Goal: Check status: Check status

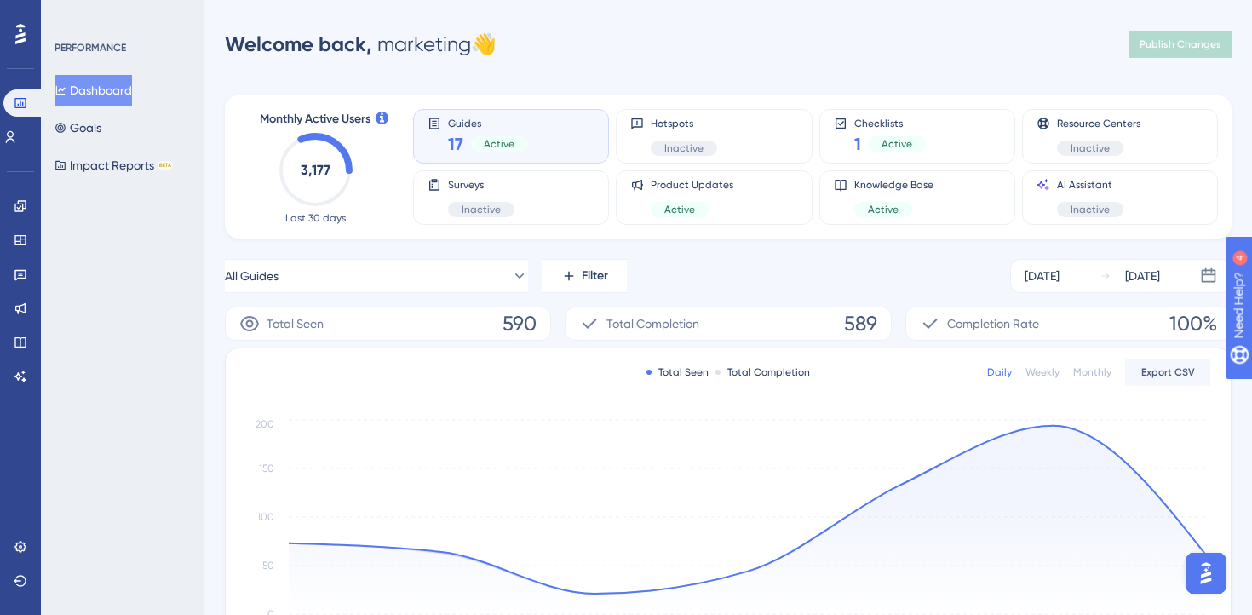
click at [756, 55] on div "Welcome back, marketing 👋 Publish Changes" at bounding box center [728, 44] width 1007 height 34
click at [14, 205] on icon at bounding box center [19, 205] width 11 height 11
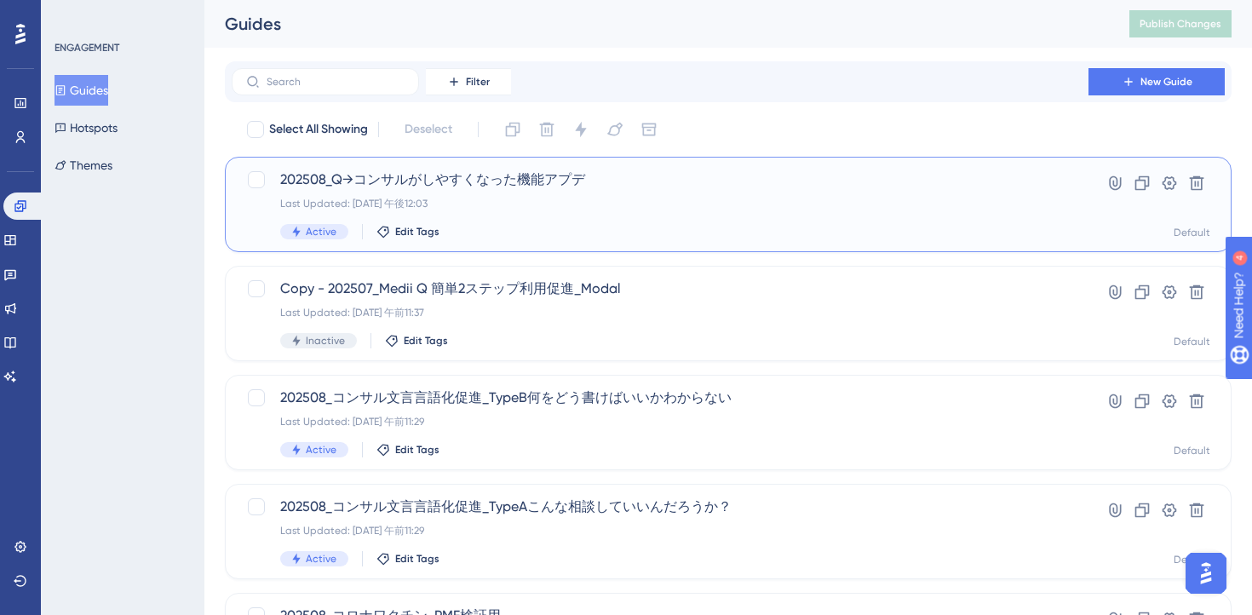
click at [594, 216] on div "202508_Q→コンサルがしやすくなった機能アプデ Last Updated: [DATE] 午後12:03 Active Edit Tags" at bounding box center [660, 204] width 760 height 70
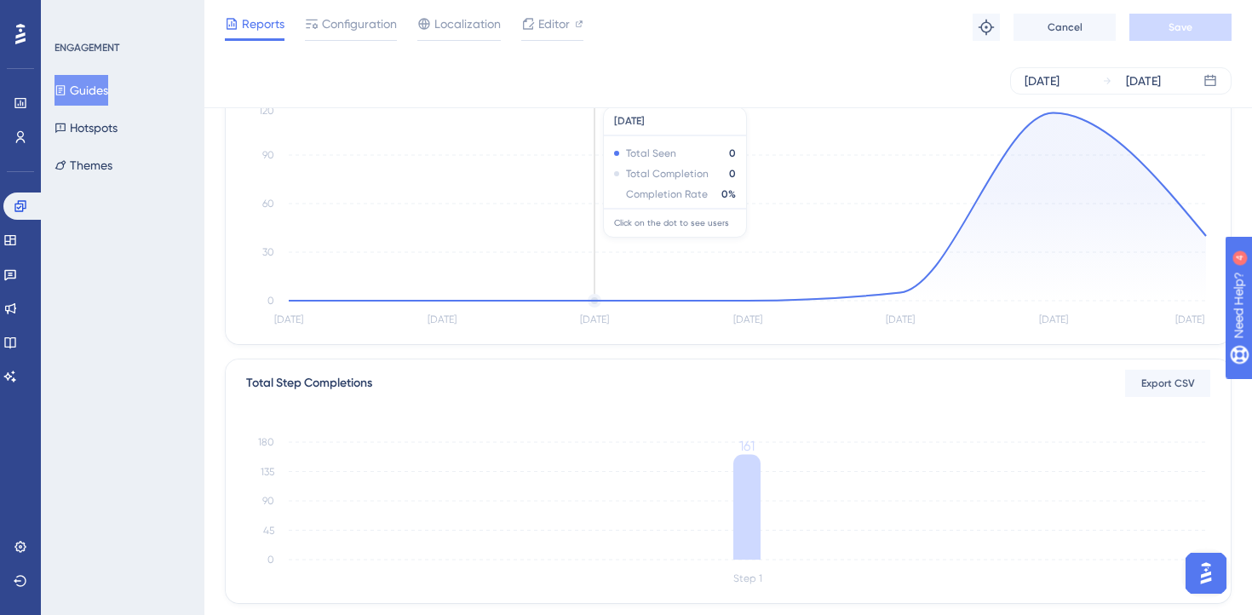
scroll to position [464, 0]
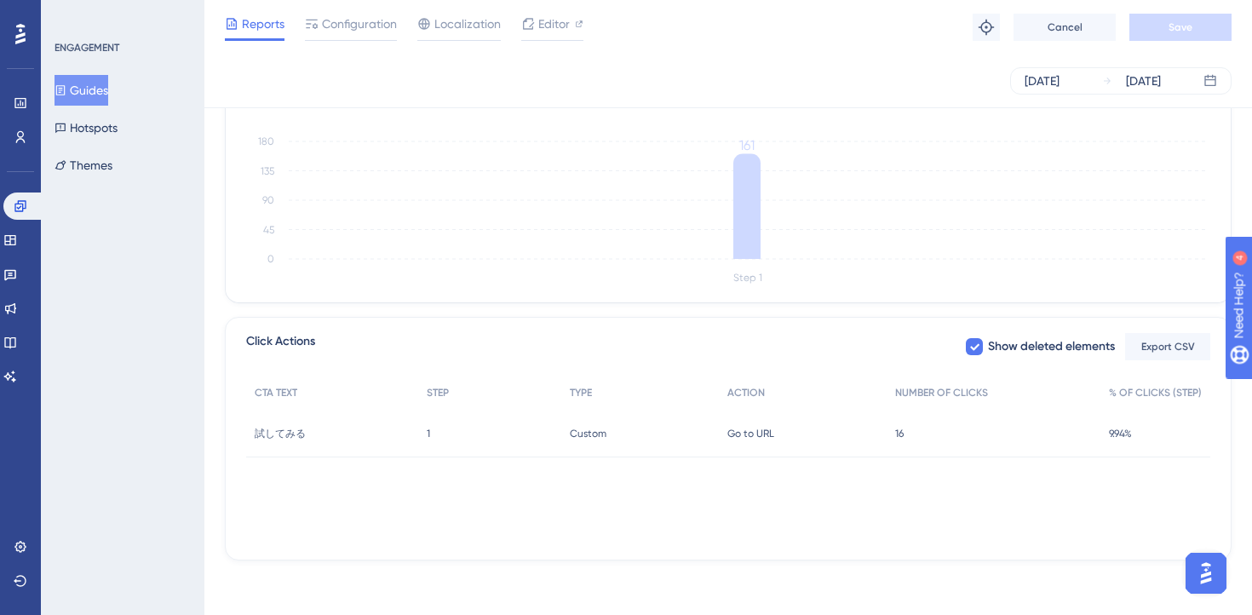
click at [583, 530] on div "CTA TEXT STEP TYPE ACTION NUMBER OF CLICKS % OF CLICKS (STEP) 試してみる 試してみる 1 1 C…" at bounding box center [728, 461] width 964 height 170
click at [823, 535] on div "CTA TEXT STEP TYPE ACTION NUMBER OF CLICKS % OF CLICKS (STEP) 試してみる 試してみる 1 1 C…" at bounding box center [728, 461] width 964 height 170
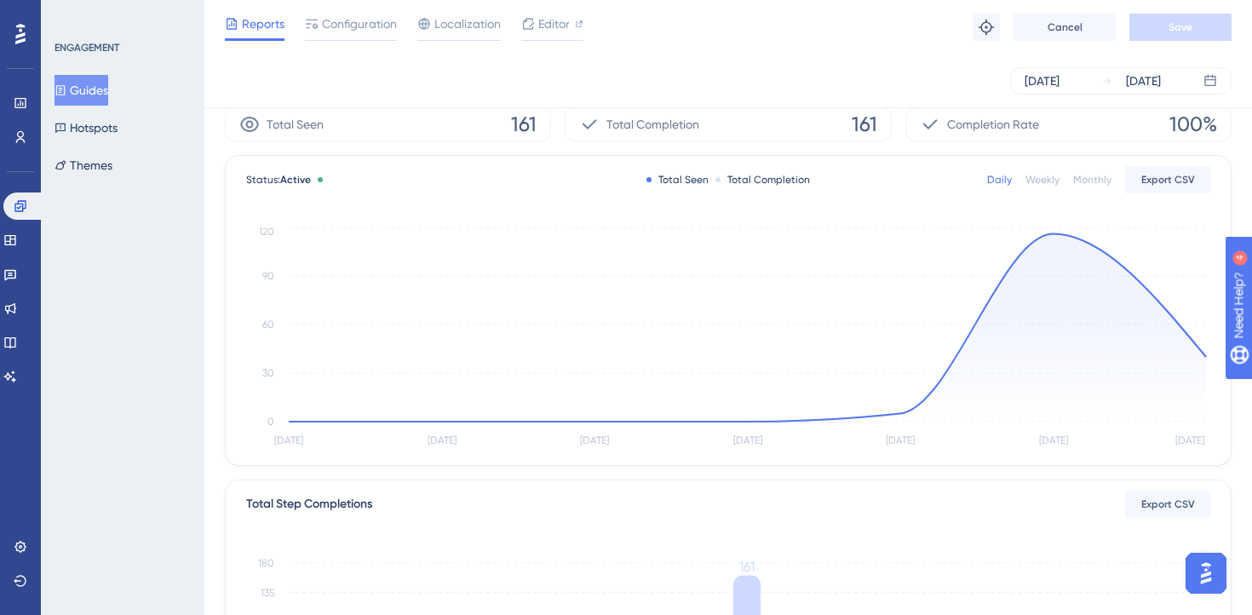
scroll to position [0, 0]
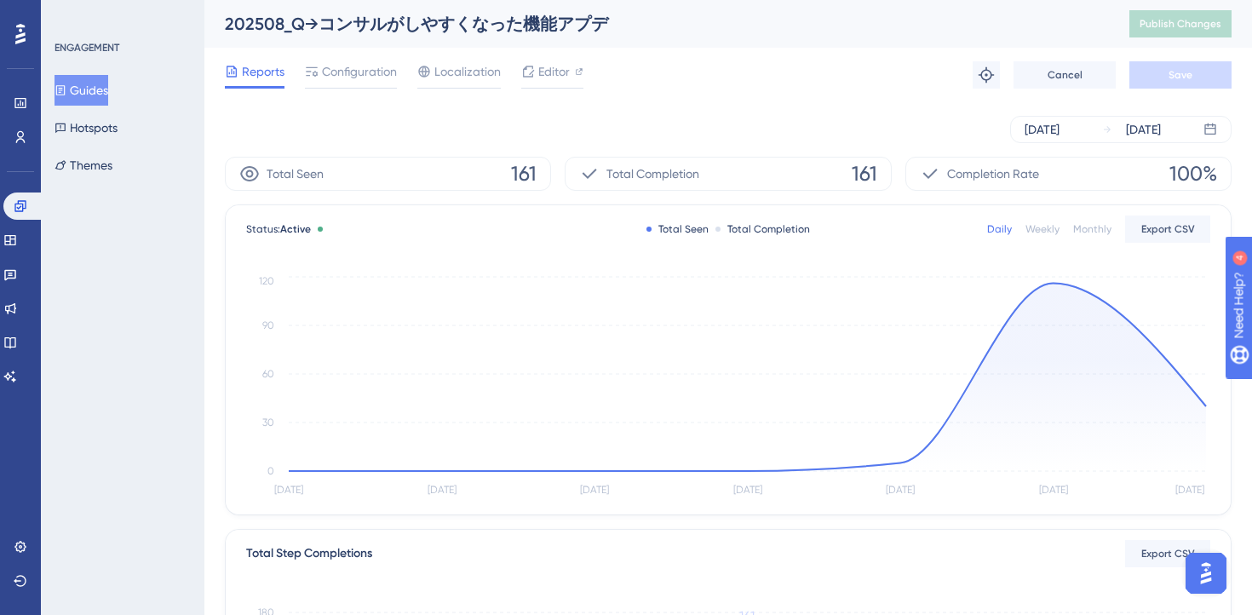
click at [737, 87] on div "Reports Configuration Localization Editor Troubleshoot Cancel Save" at bounding box center [728, 75] width 1007 height 55
